Goal: Information Seeking & Learning: Learn about a topic

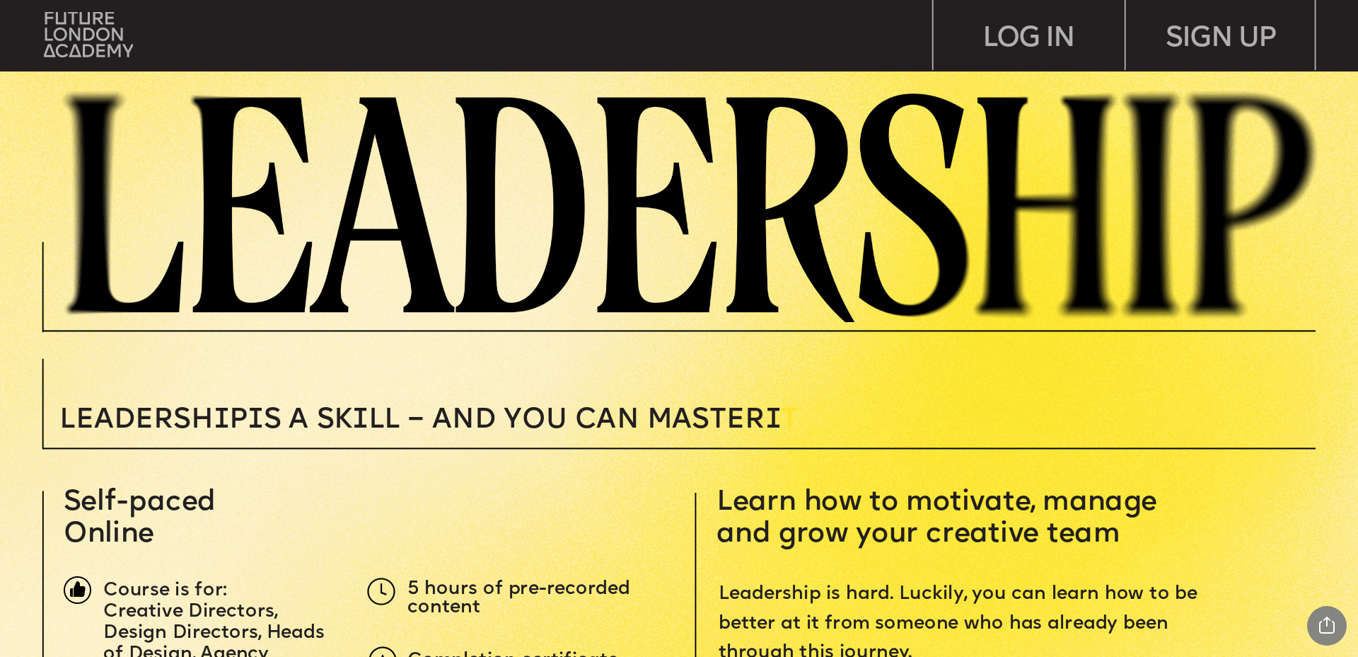
scroll to position [248, 0]
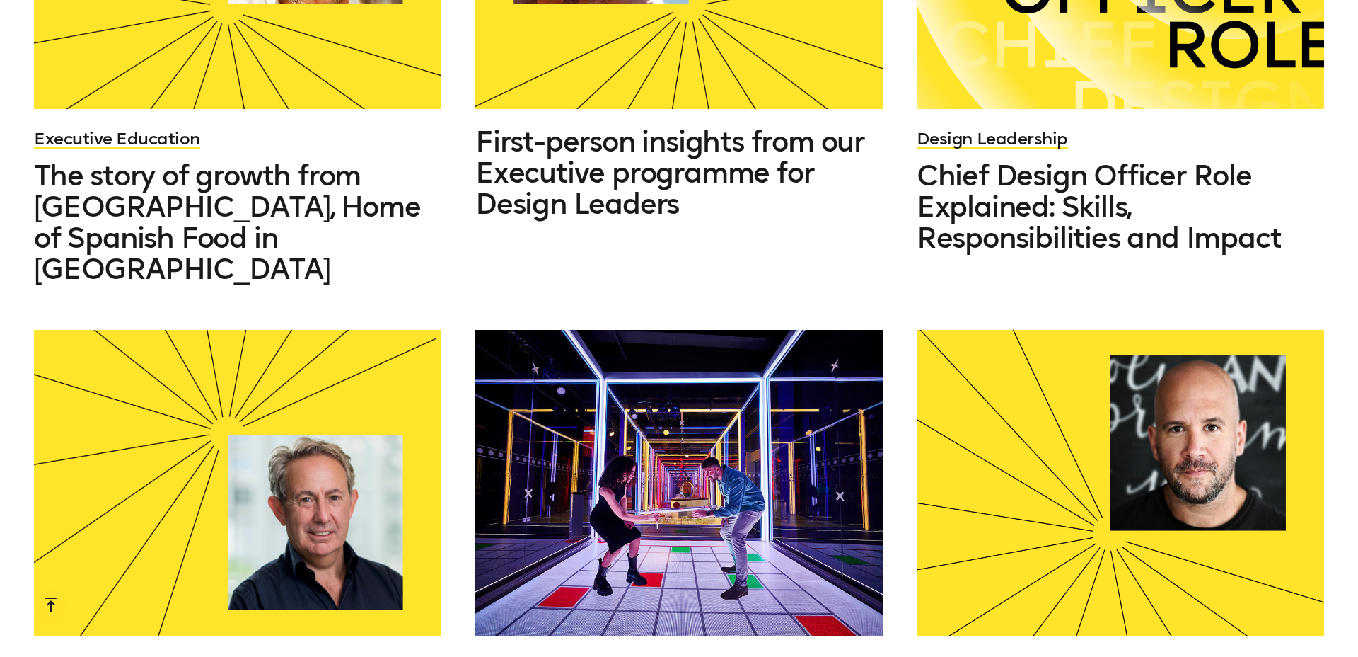
scroll to position [1307, 0]
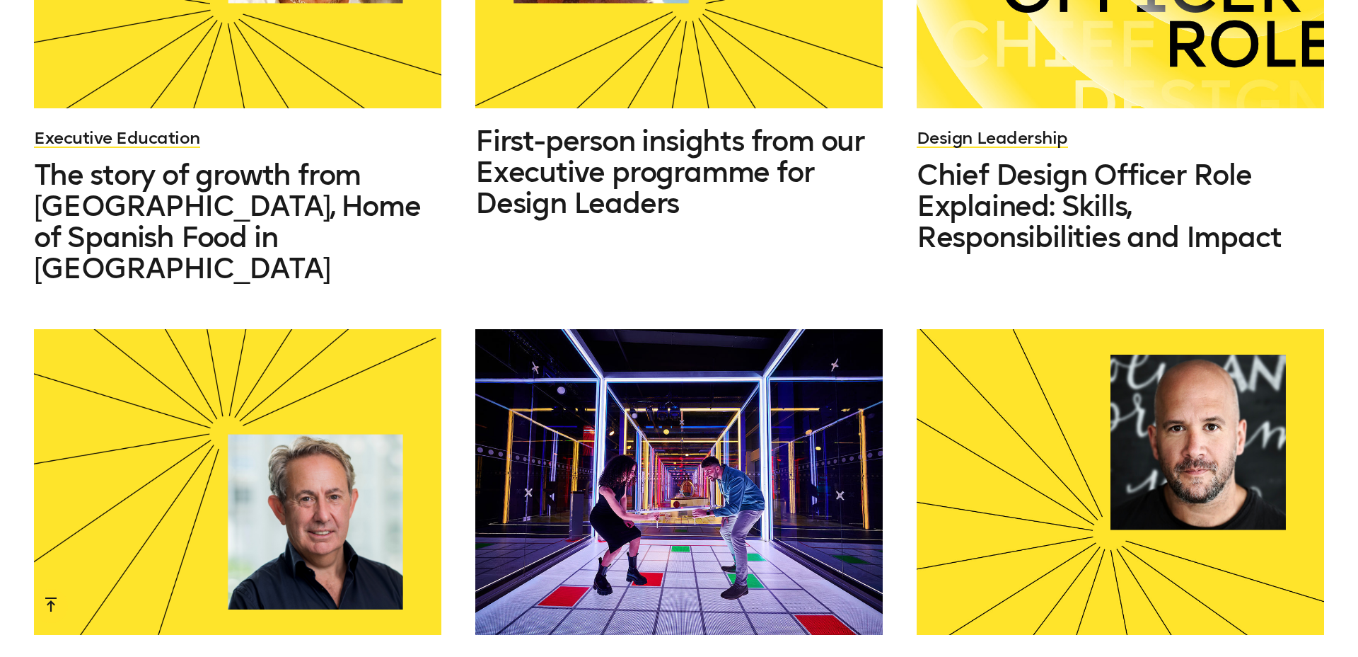
click at [954, 83] on div "Design Leadership Chief Design Officer Role Explained: Skills, Responsibilities…" at bounding box center [1120, 28] width 407 height 450
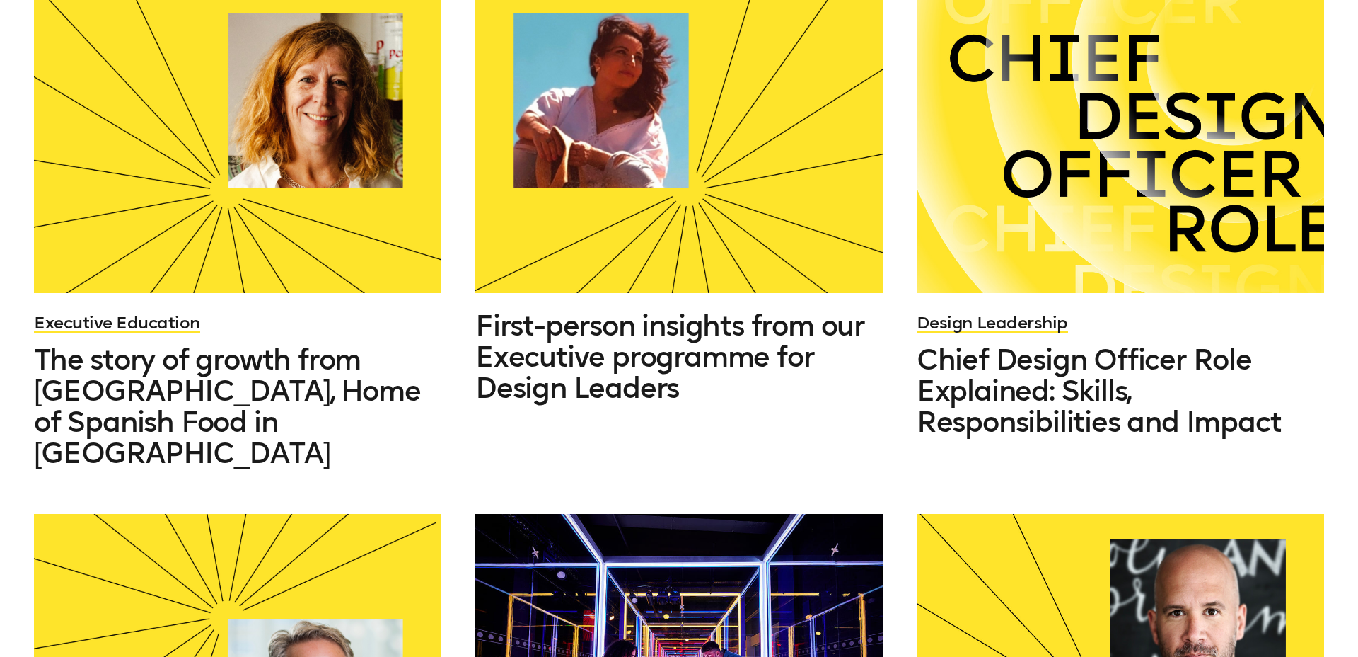
scroll to position [1124, 0]
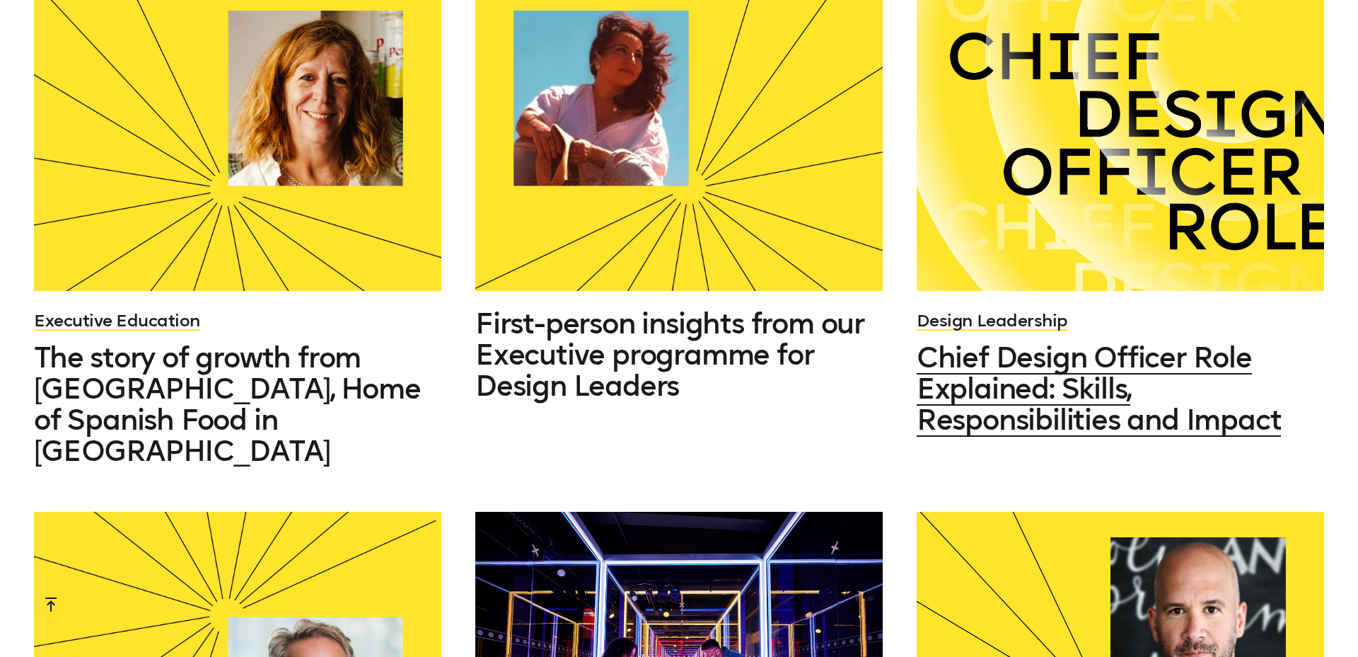
click at [1042, 145] on div at bounding box center [1120, 138] width 407 height 306
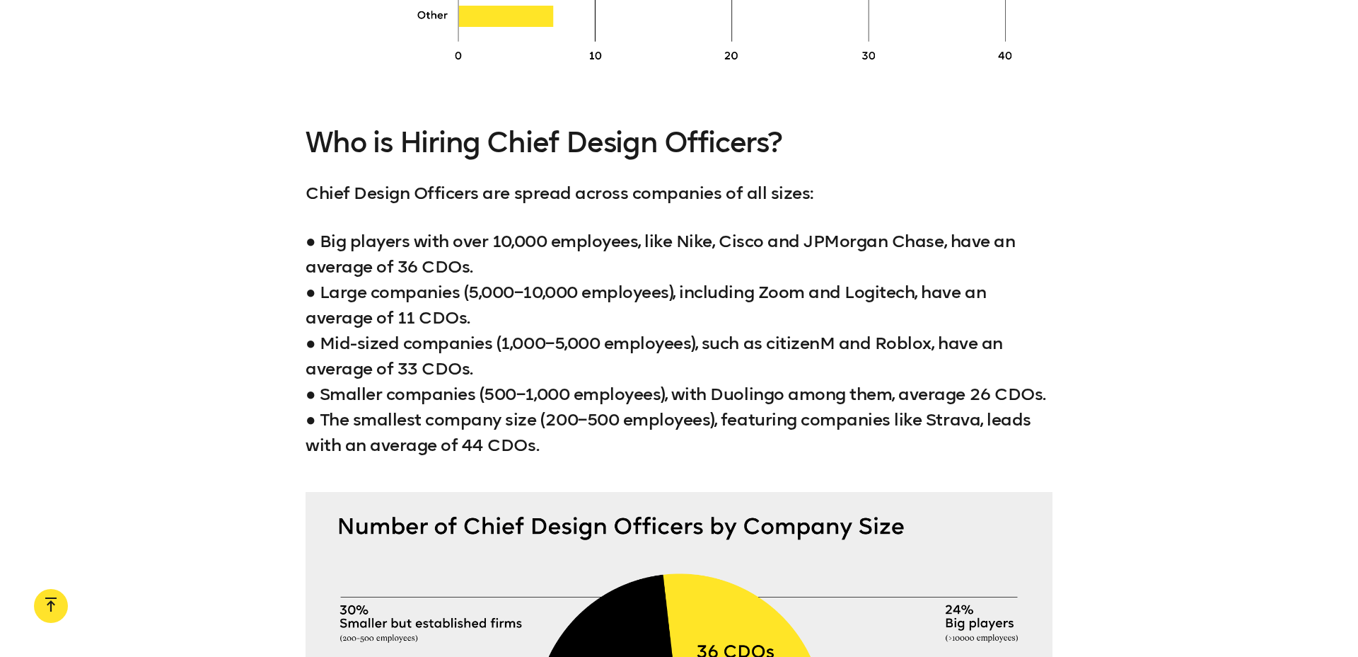
scroll to position [4006, 0]
